Goal: Task Accomplishment & Management: Manage account settings

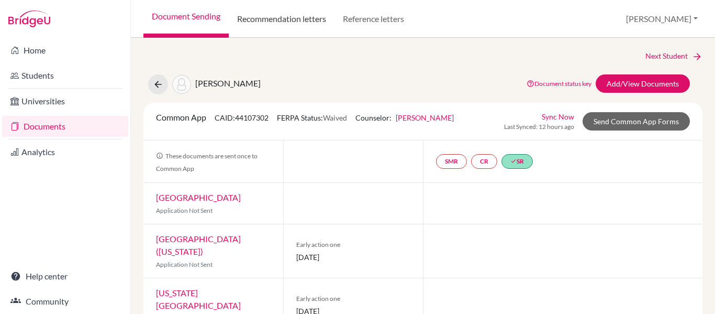
click at [332, 32] on link "Recommendation letters" at bounding box center [282, 19] width 106 height 38
click at [57, 126] on link "Documents" at bounding box center [65, 126] width 126 height 21
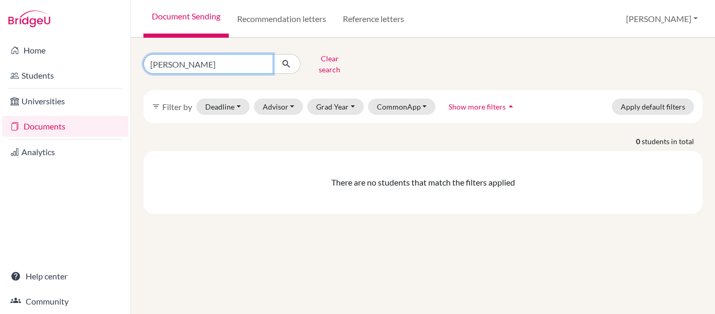
click at [168, 61] on input "flemming" at bounding box center [208, 64] width 130 height 20
type input "fleming"
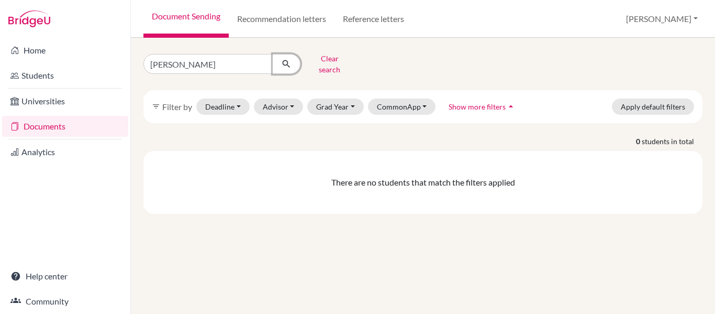
click at [280, 65] on button "submit" at bounding box center [287, 64] width 28 height 20
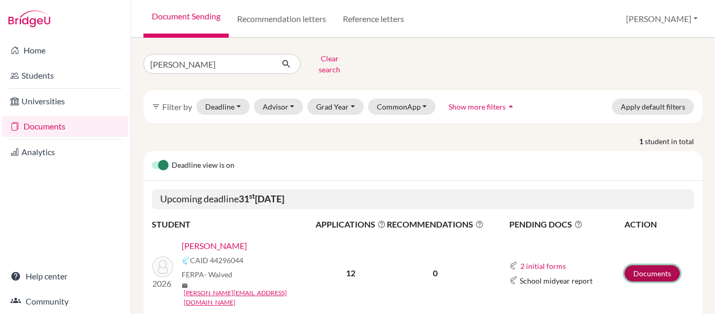
click at [662, 265] on link "Documents" at bounding box center [652, 273] width 55 height 16
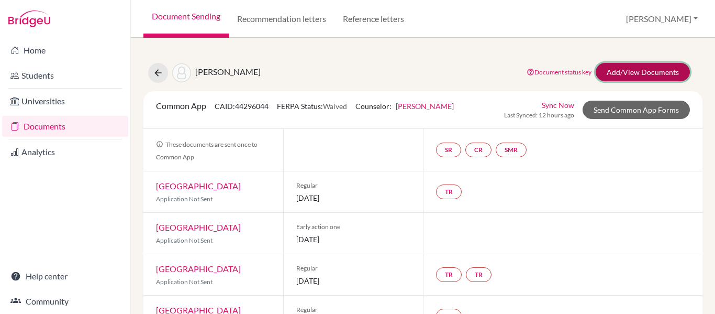
click at [645, 79] on link "Add/View Documents" at bounding box center [643, 72] width 94 height 18
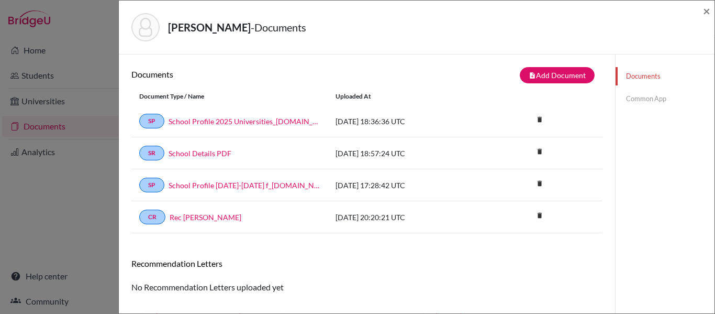
click at [640, 99] on link "Common App" at bounding box center [665, 99] width 99 height 18
